Goal: Information Seeking & Learning: Learn about a topic

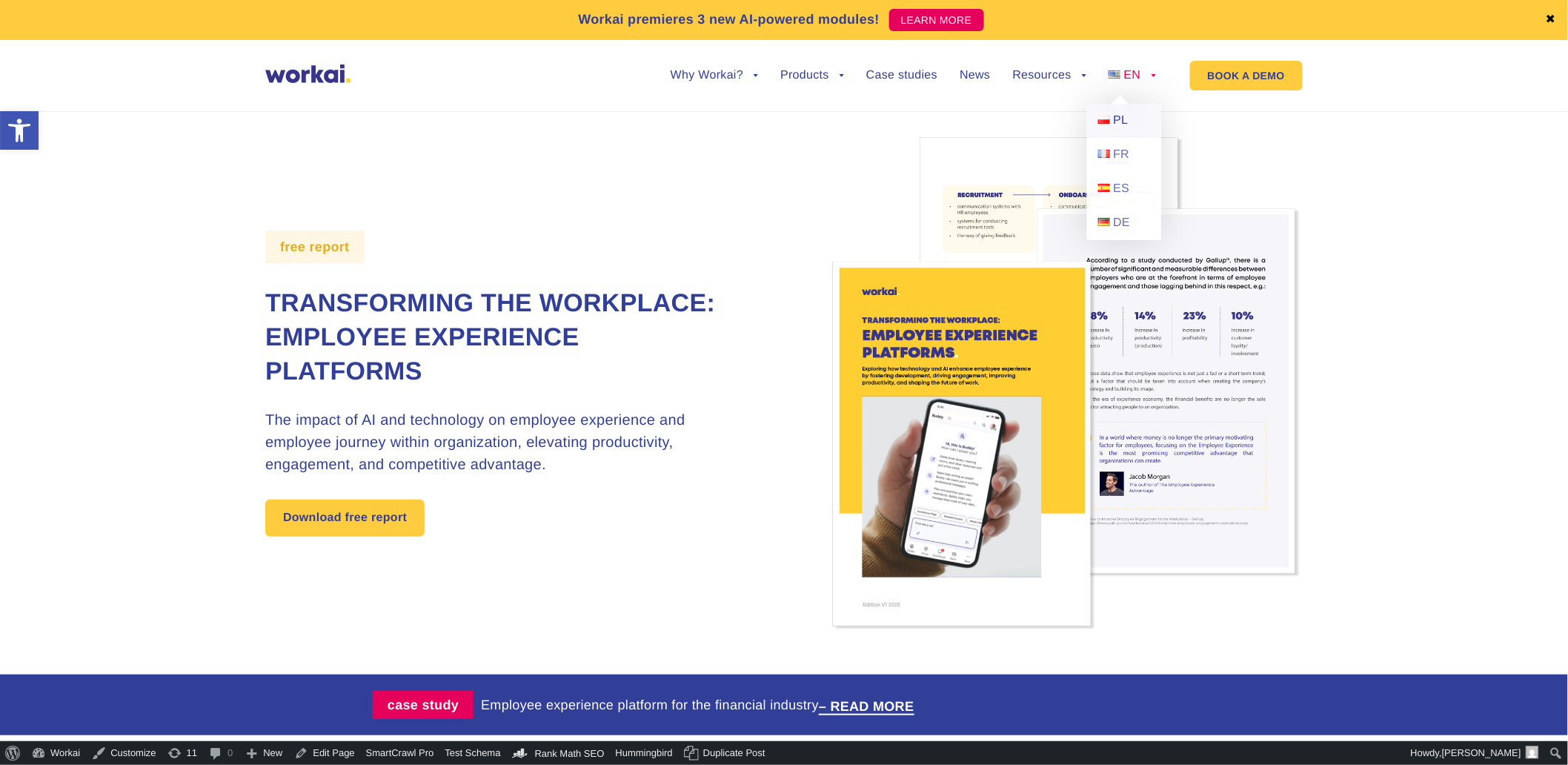
click at [1115, 120] on link "PL" at bounding box center [1124, 120] width 74 height 34
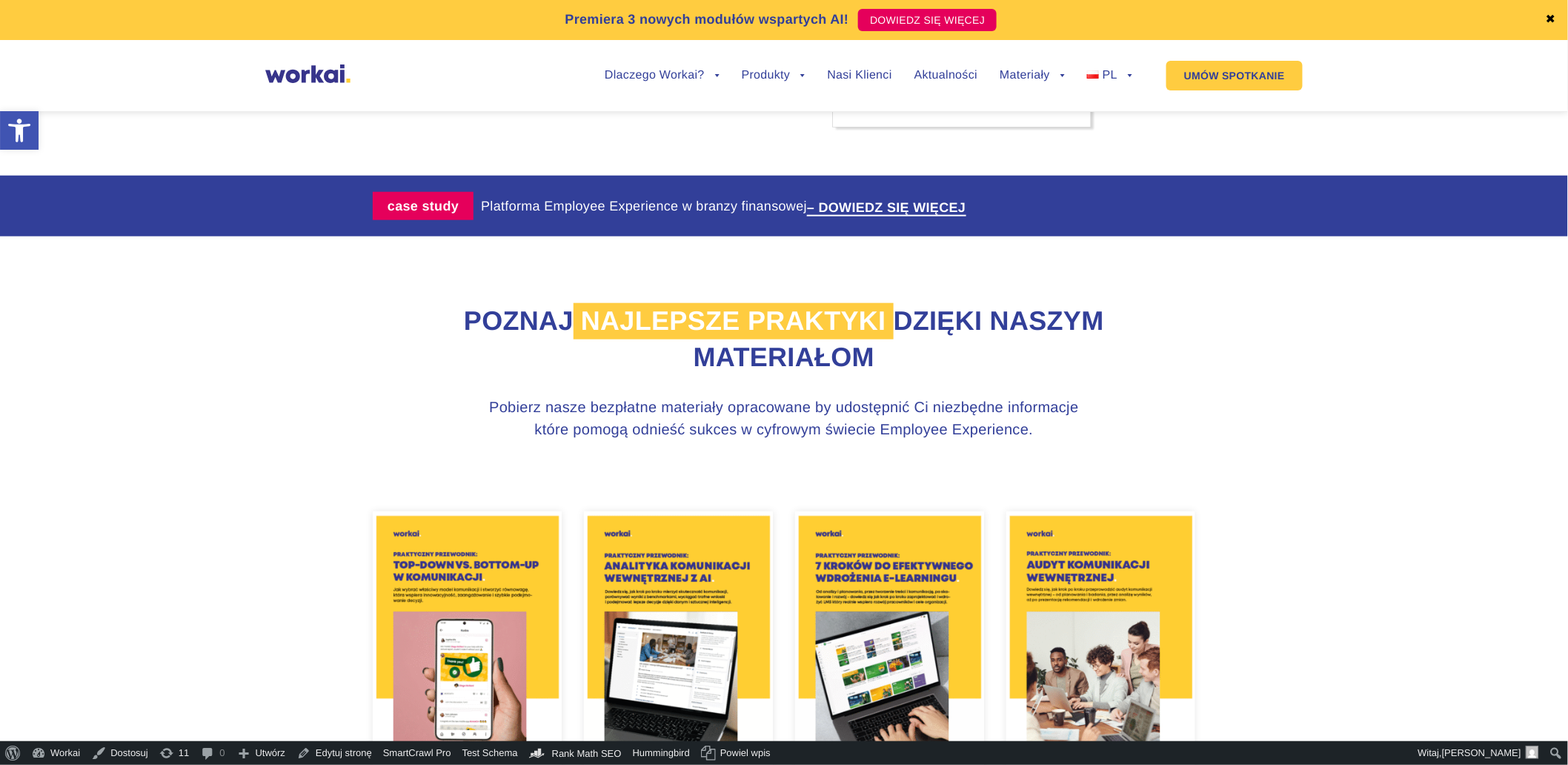
scroll to position [576, 0]
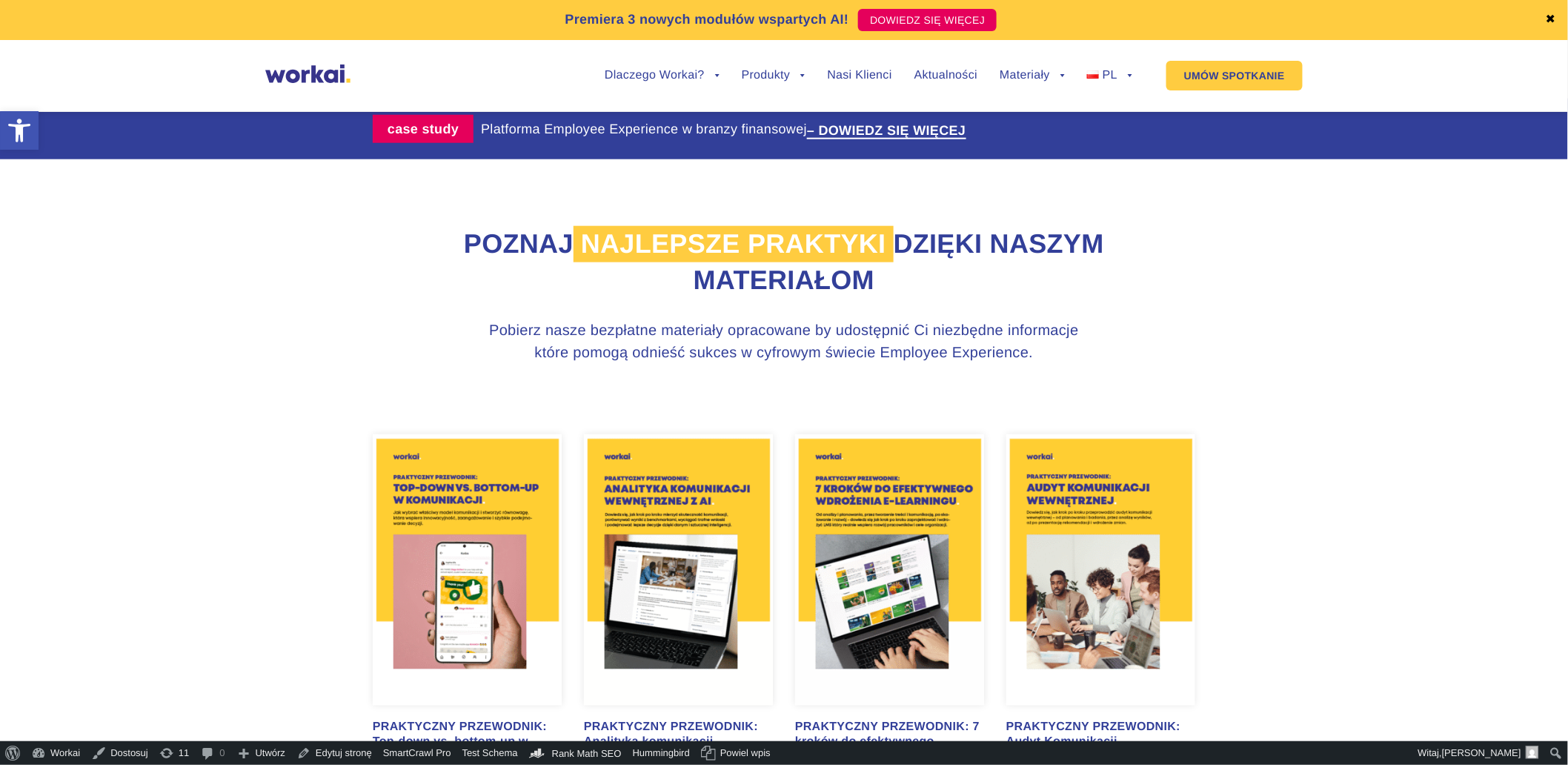
click at [499, 492] on img at bounding box center [467, 570] width 189 height 271
